Goal: Find specific page/section: Find specific page/section

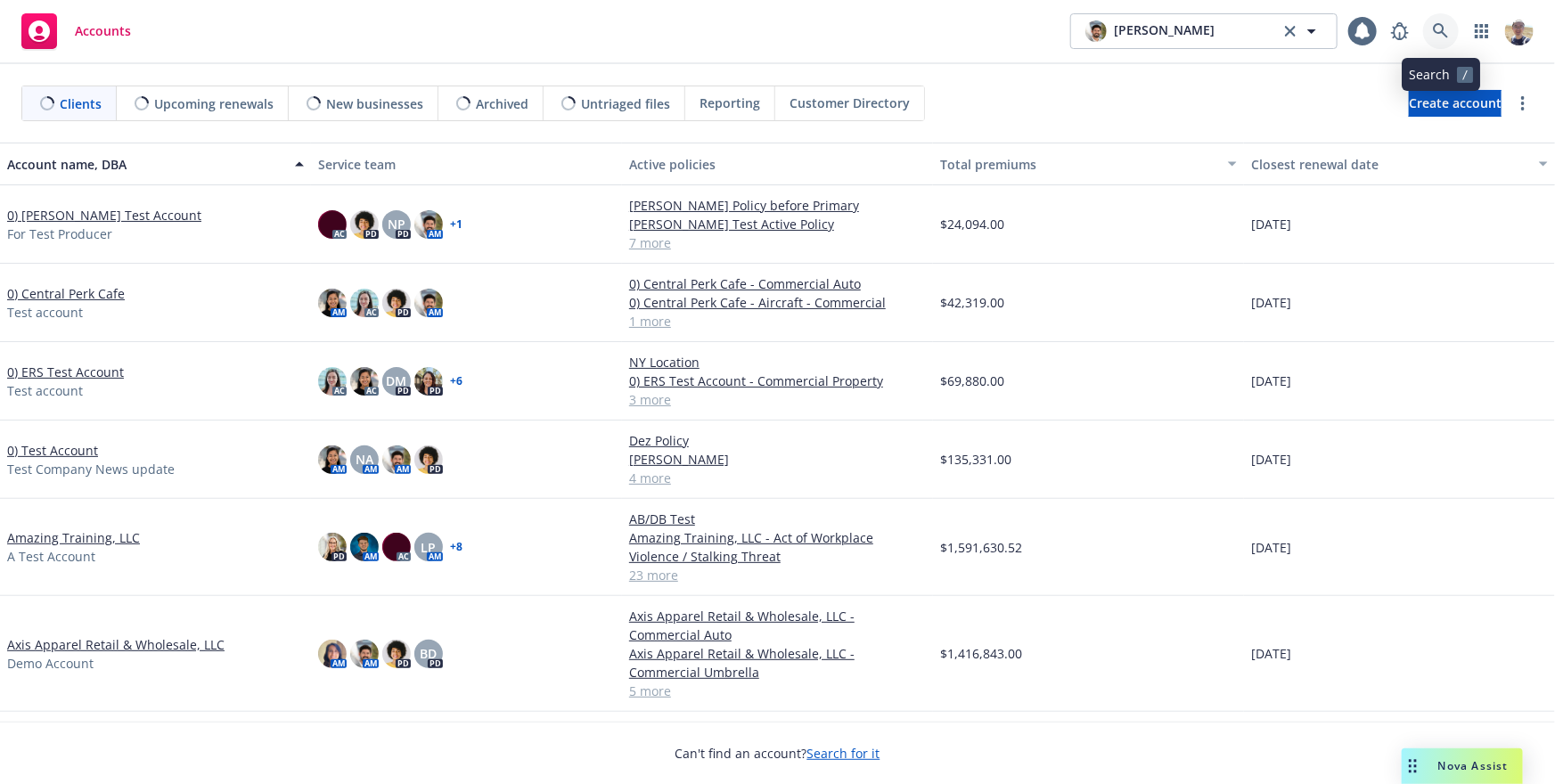
click at [1435, 26] on icon at bounding box center [1440, 31] width 15 height 15
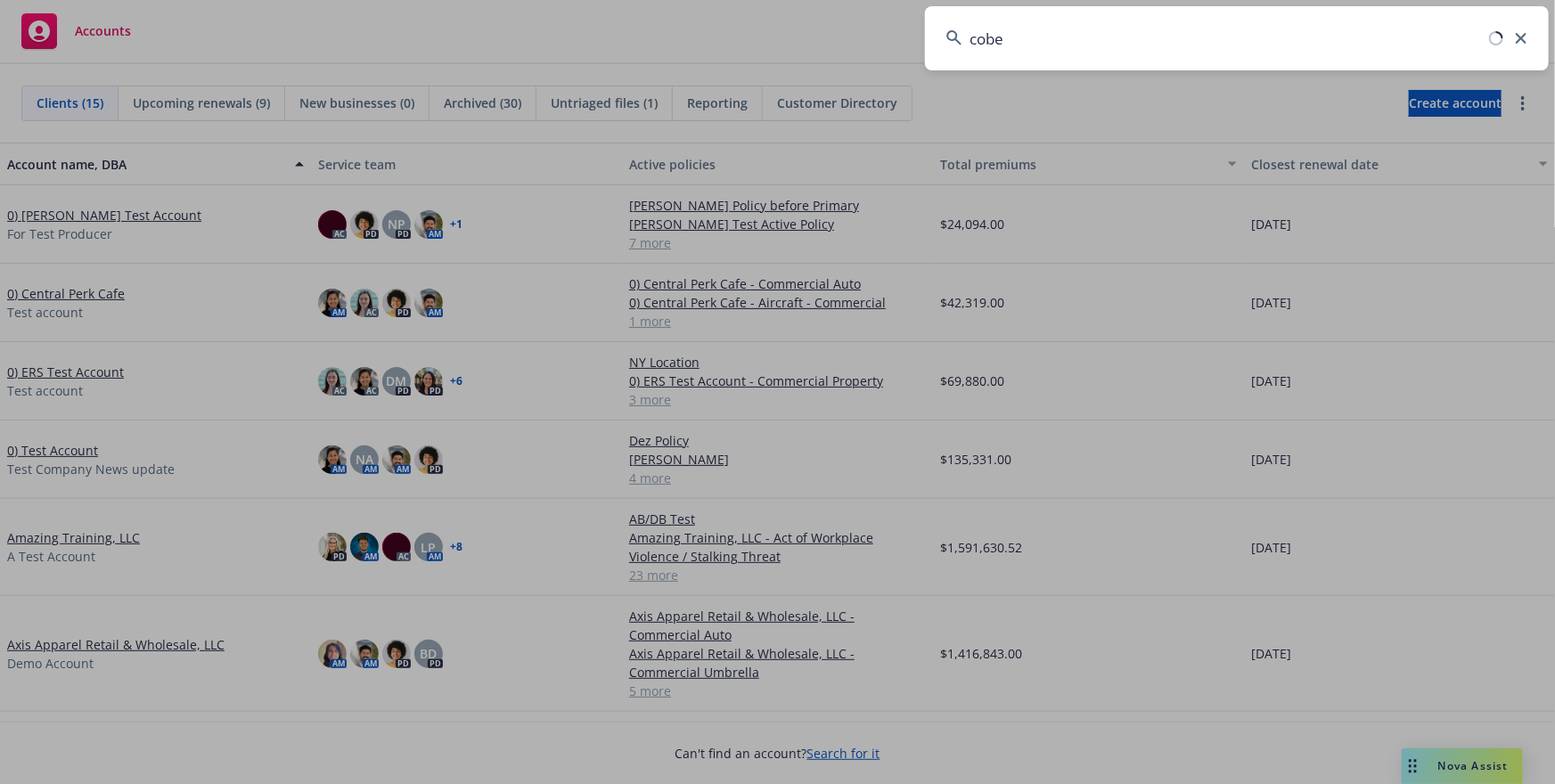
type input "cobex"
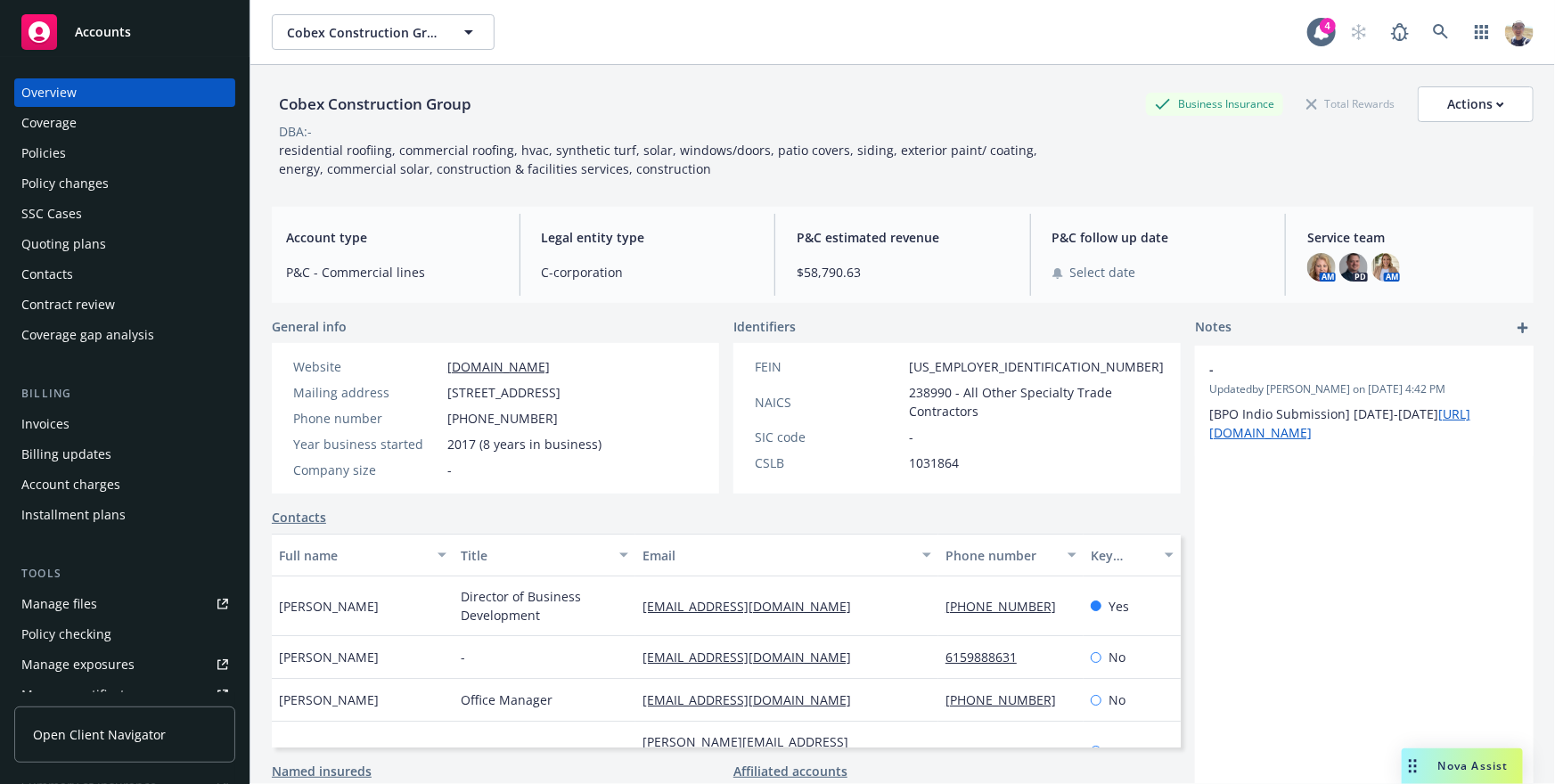
click at [113, 720] on link "Open Client Navigator" at bounding box center [124, 734] width 221 height 56
click at [1444, 37] on icon at bounding box center [1440, 32] width 16 height 16
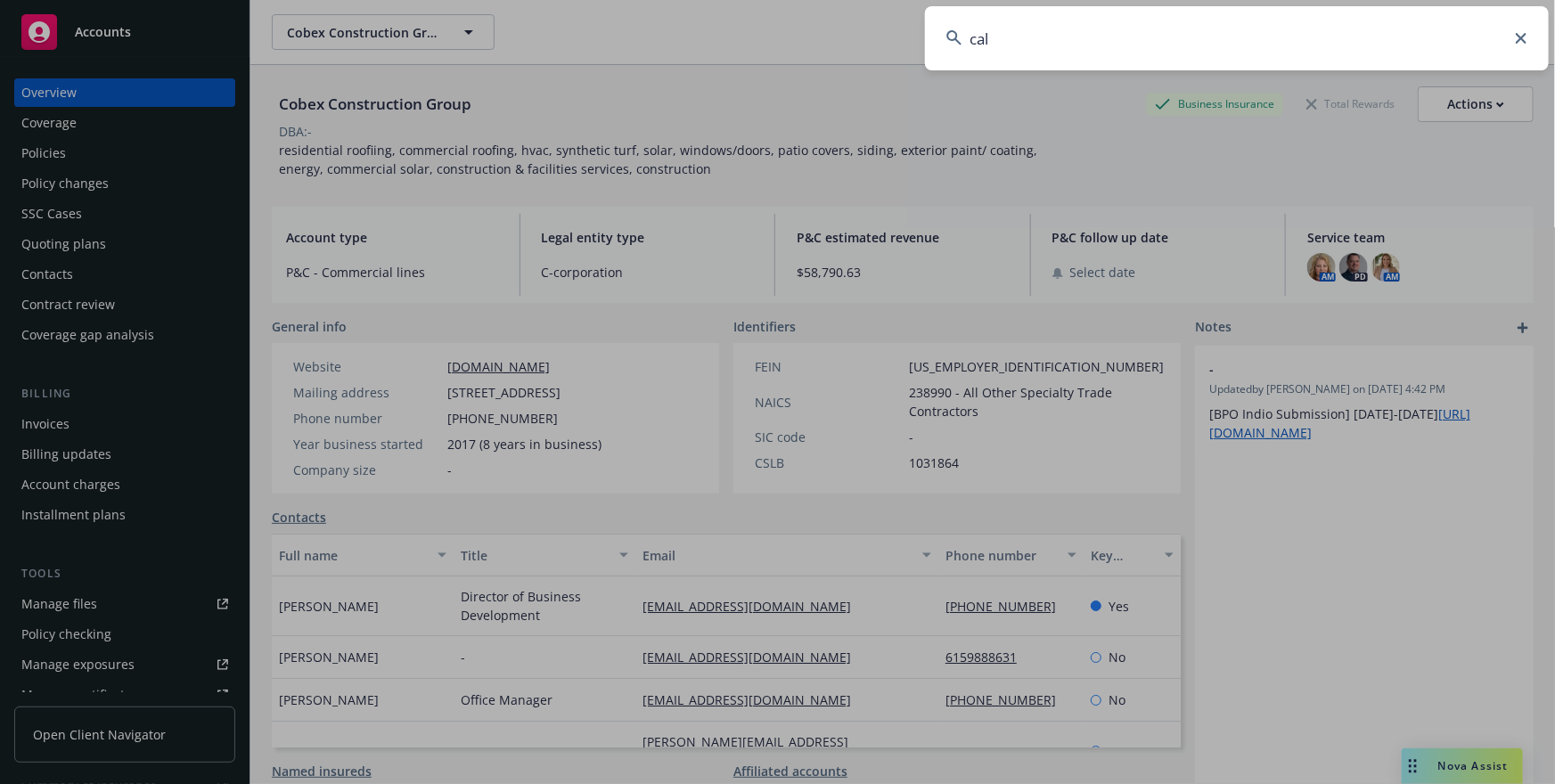
type input "call"
